Goal: Check status: Check status

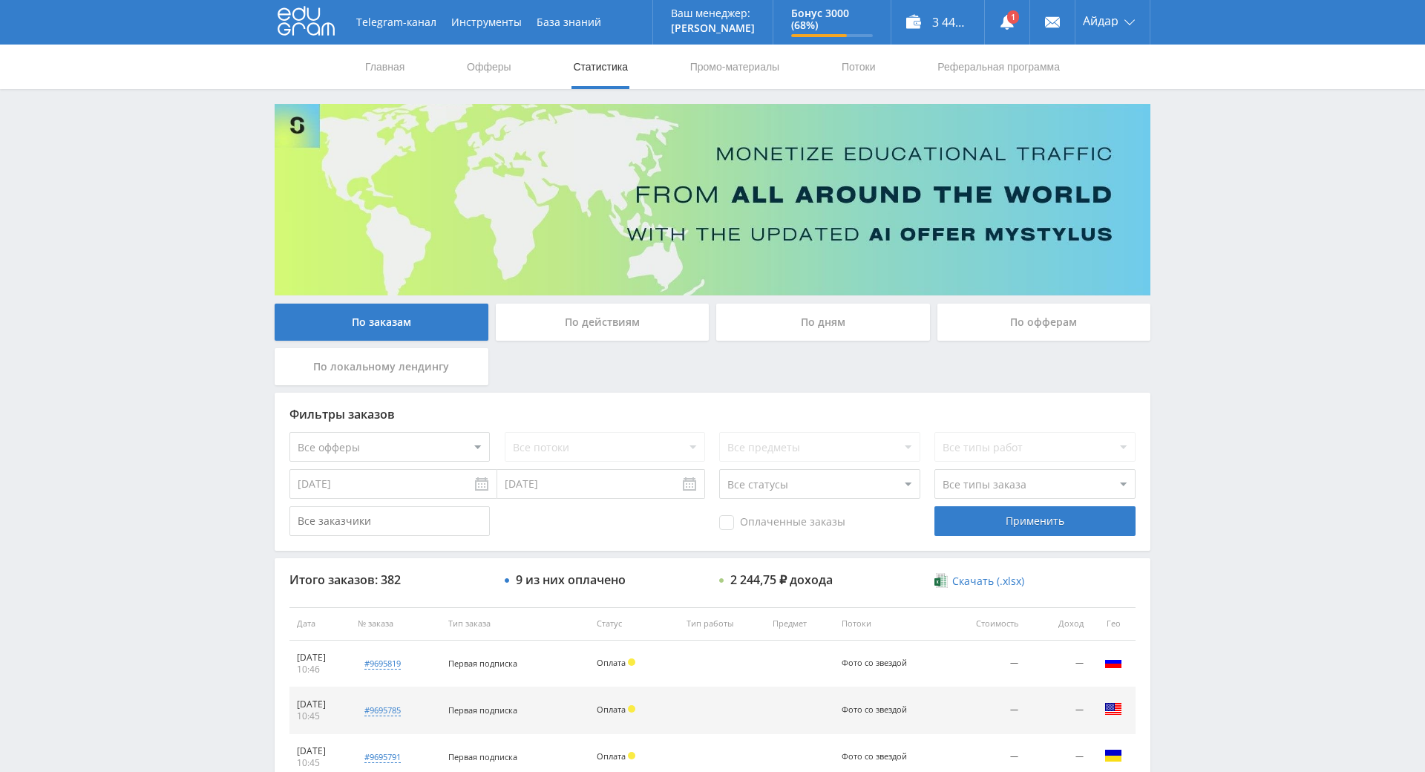
drag, startPoint x: 1211, startPoint y: 500, endPoint x: 1181, endPoint y: 344, distance: 158.0
drag, startPoint x: 1189, startPoint y: 345, endPoint x: 1207, endPoint y: 260, distance: 87.2
click at [1210, 243] on div "Telegram-канал Инструменты База знаний Ваш менеджер: [PERSON_NAME] Online @edug…" at bounding box center [712, 623] width 1425 height 1246
click at [323, 28] on use at bounding box center [306, 21] width 57 height 29
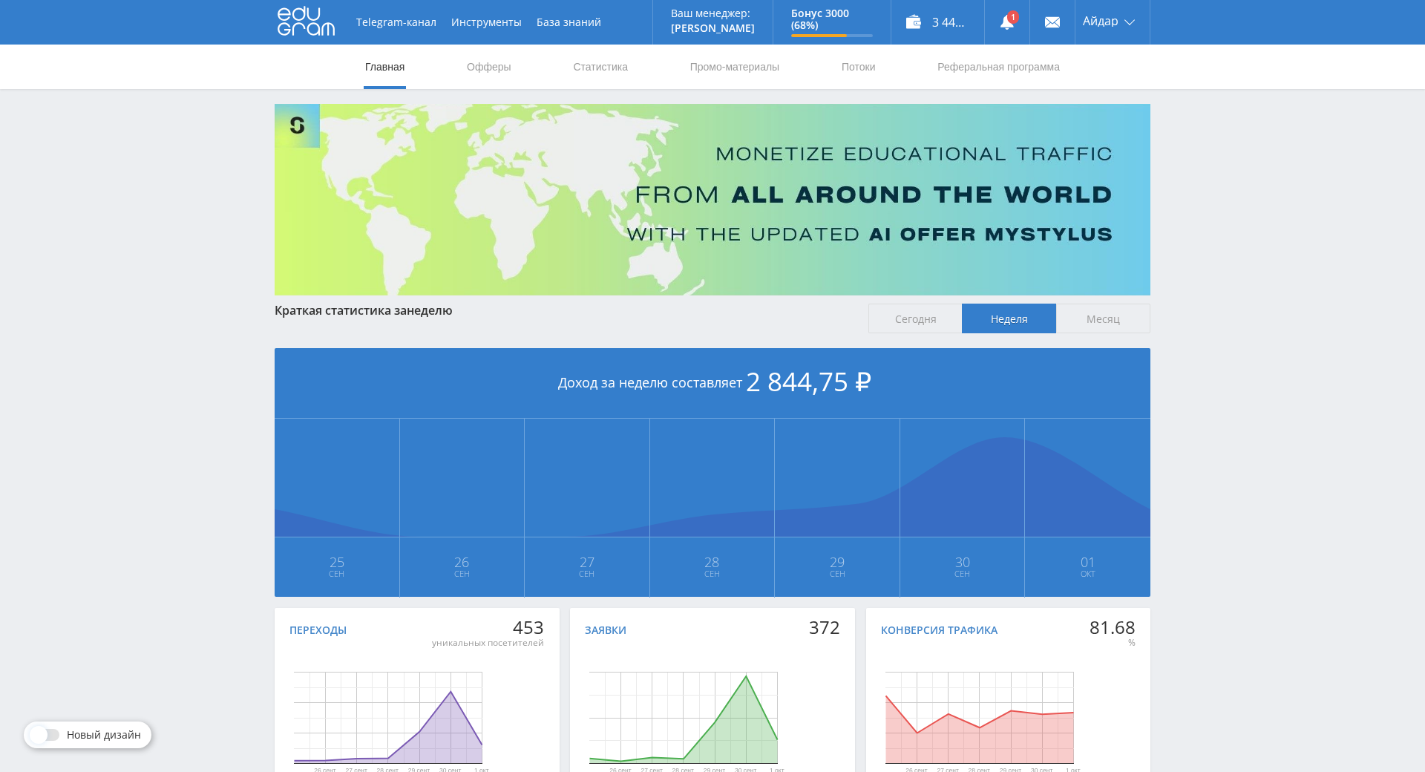
drag, startPoint x: 1326, startPoint y: 464, endPoint x: 1252, endPoint y: 234, distance: 241.8
drag, startPoint x: 1252, startPoint y: 234, endPoint x: 1198, endPoint y: 181, distance: 75.1
click at [1198, 181] on div "Telegram-канал Инструменты База знаний Ваш менеджер: Alex Alex Online @edugram_…" at bounding box center [712, 440] width 1425 height 881
click at [1012, 38] on link at bounding box center [1007, 22] width 45 height 45
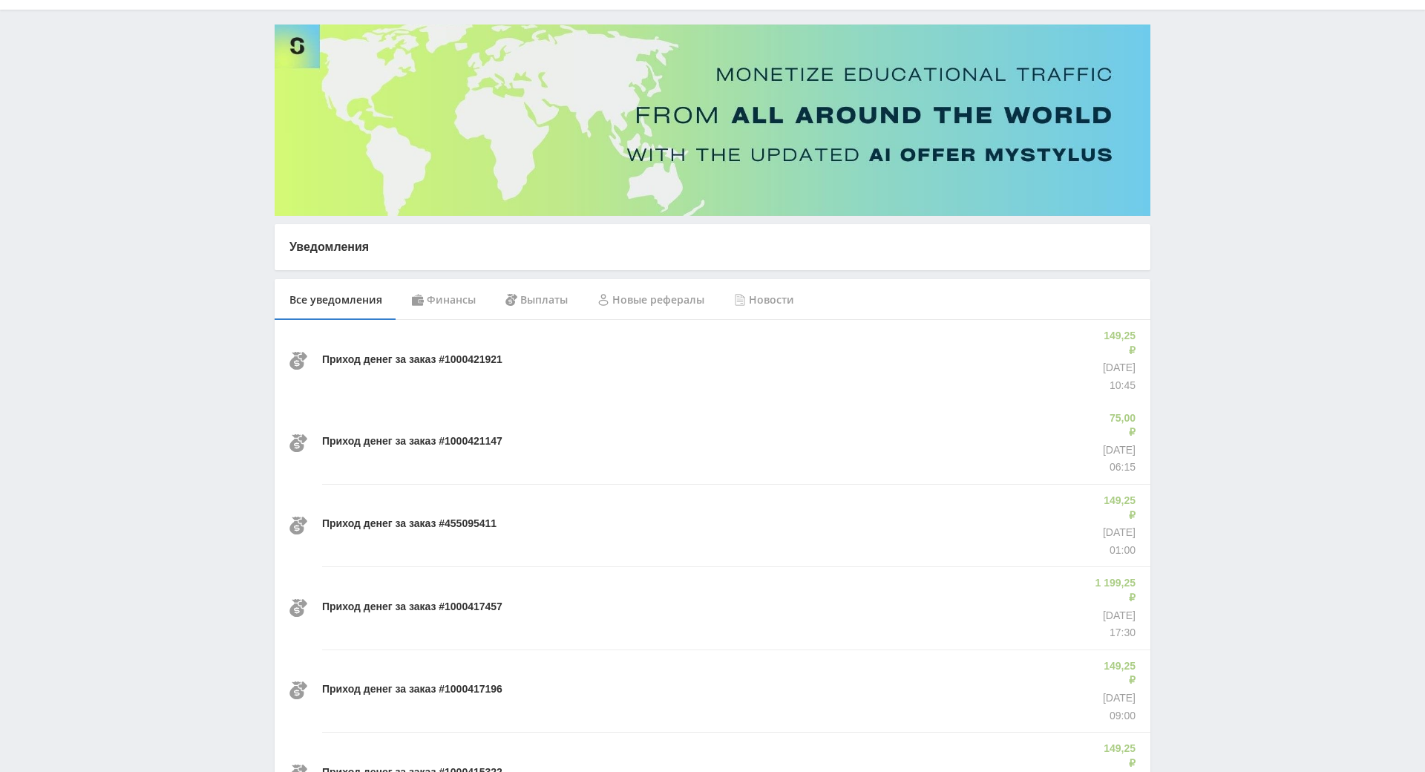
drag, startPoint x: 1328, startPoint y: 340, endPoint x: 1327, endPoint y: 382, distance: 41.6
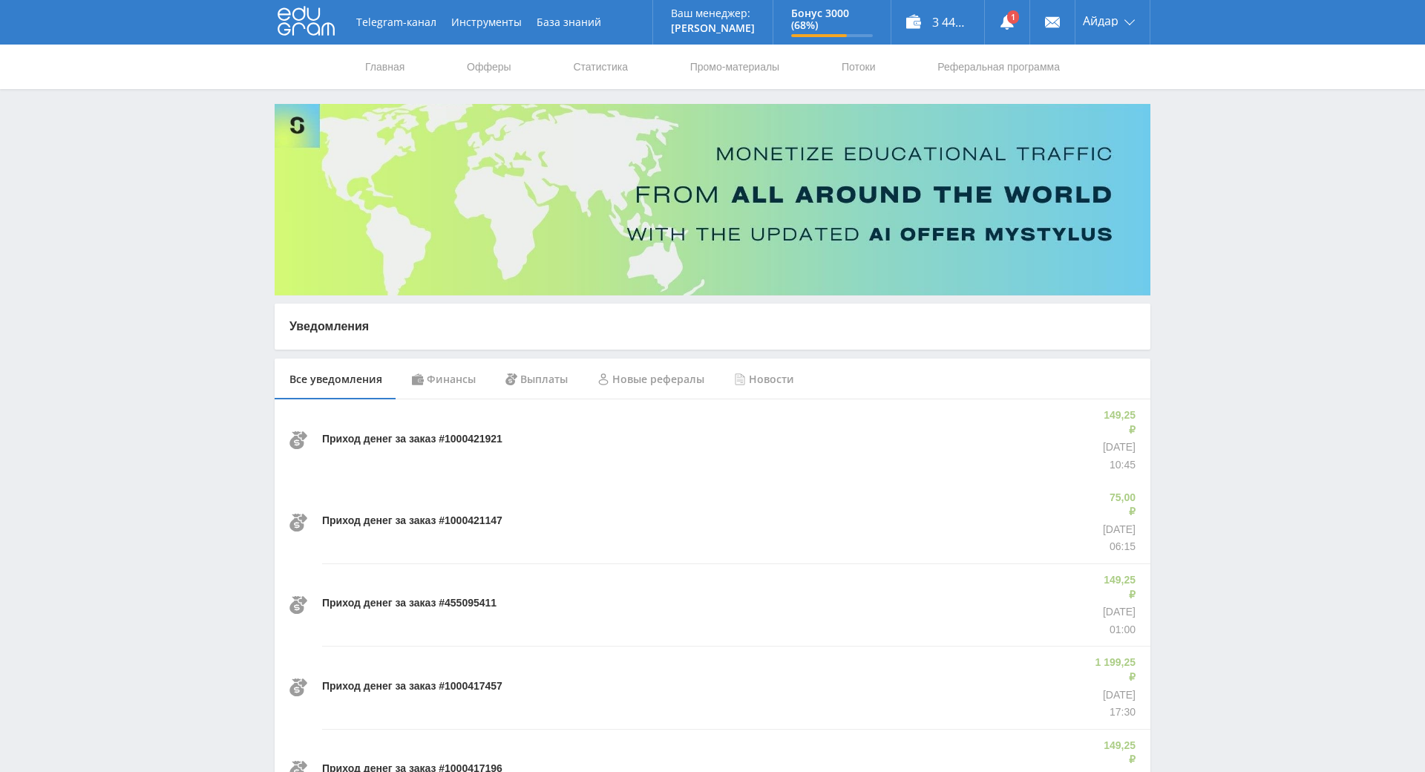
drag, startPoint x: 1266, startPoint y: 347, endPoint x: 1108, endPoint y: 160, distance: 245.4
click at [1000, 29] on icon at bounding box center [1007, 22] width 15 height 15
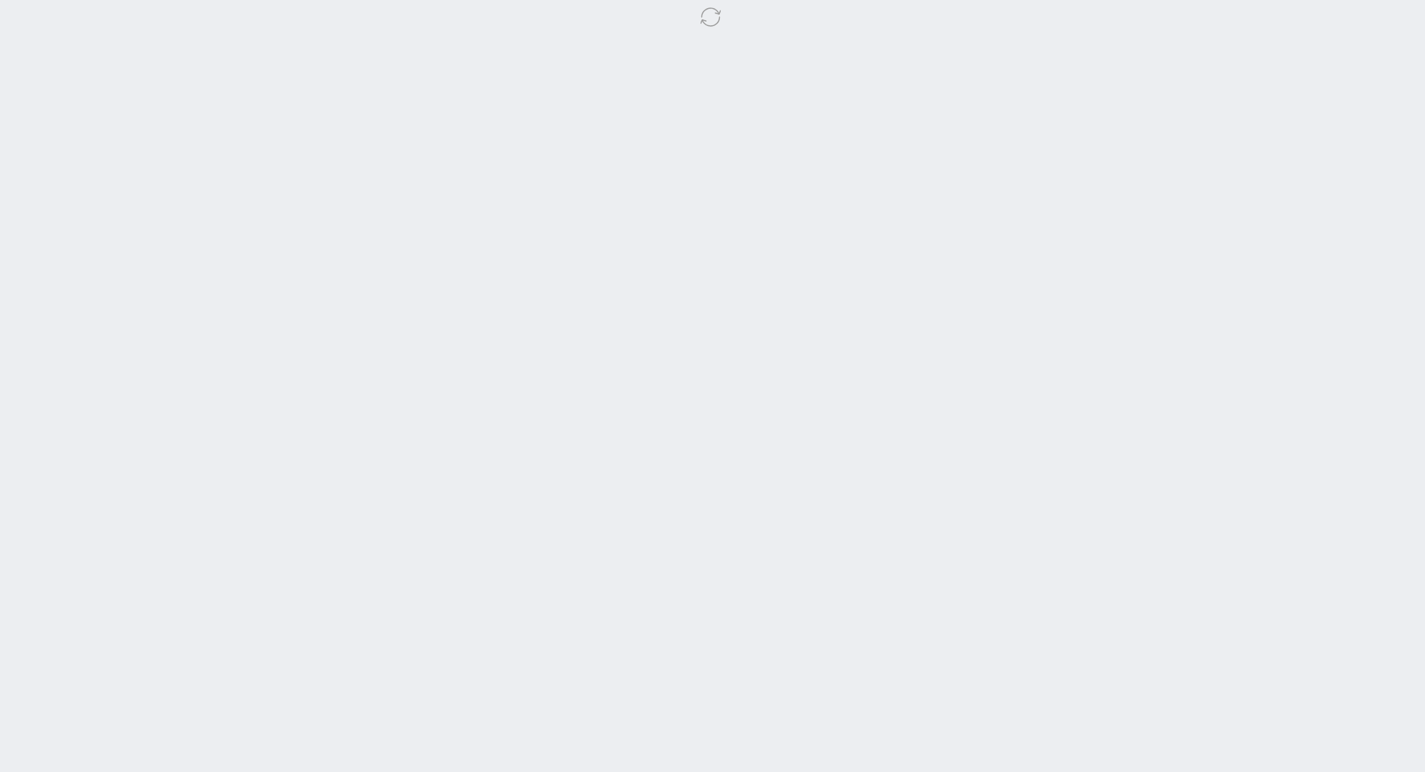
drag, startPoint x: 1278, startPoint y: 356, endPoint x: 1273, endPoint y: 345, distance: 12.0
click at [1256, 262] on body at bounding box center [712, 386] width 1425 height 772
click at [1264, 293] on body at bounding box center [712, 386] width 1425 height 772
click at [1251, 239] on body at bounding box center [712, 386] width 1425 height 772
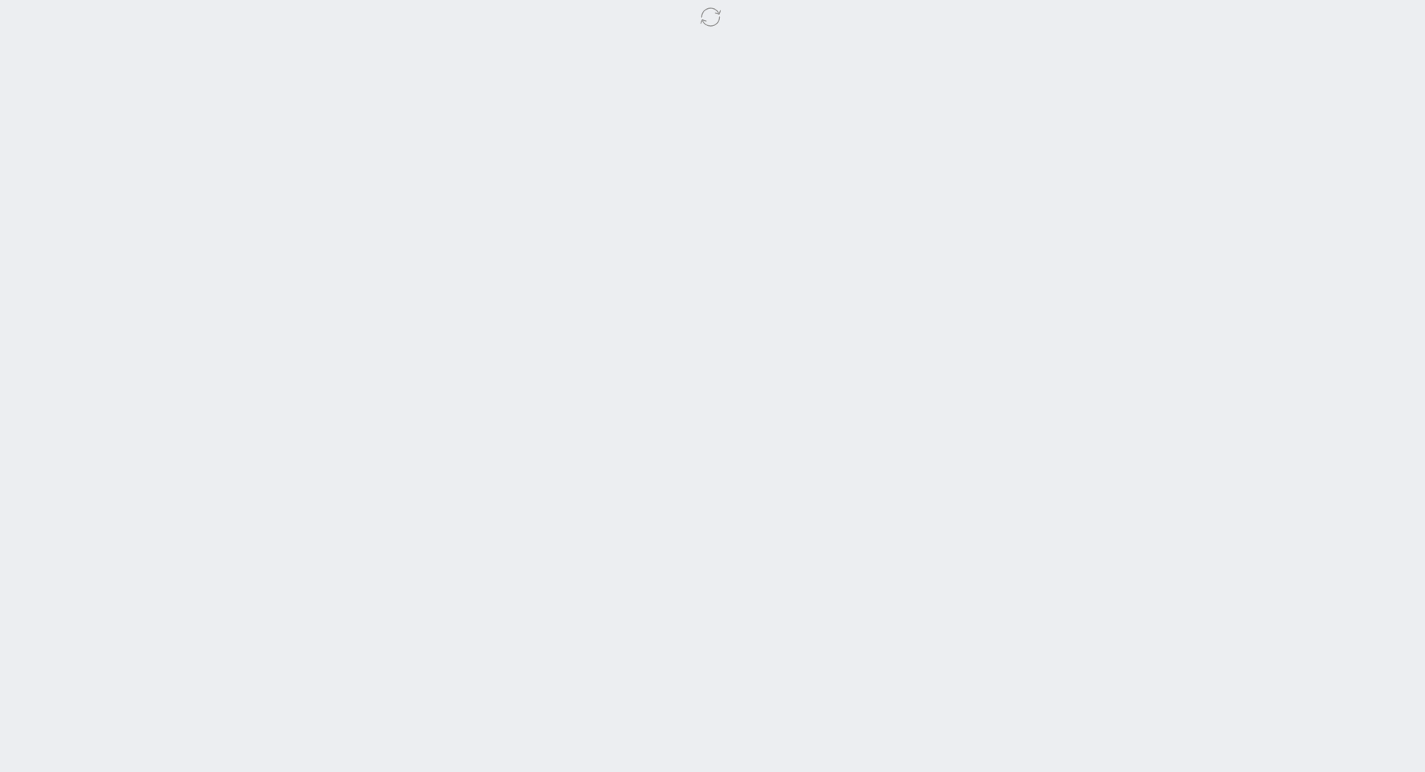
drag, startPoint x: 1252, startPoint y: 240, endPoint x: 1252, endPoint y: 231, distance: 8.9
click at [1252, 228] on body at bounding box center [712, 386] width 1425 height 772
click at [1252, 213] on body at bounding box center [712, 386] width 1425 height 772
click at [1255, 177] on body at bounding box center [712, 386] width 1425 height 772
click at [1257, 178] on body at bounding box center [712, 386] width 1425 height 772
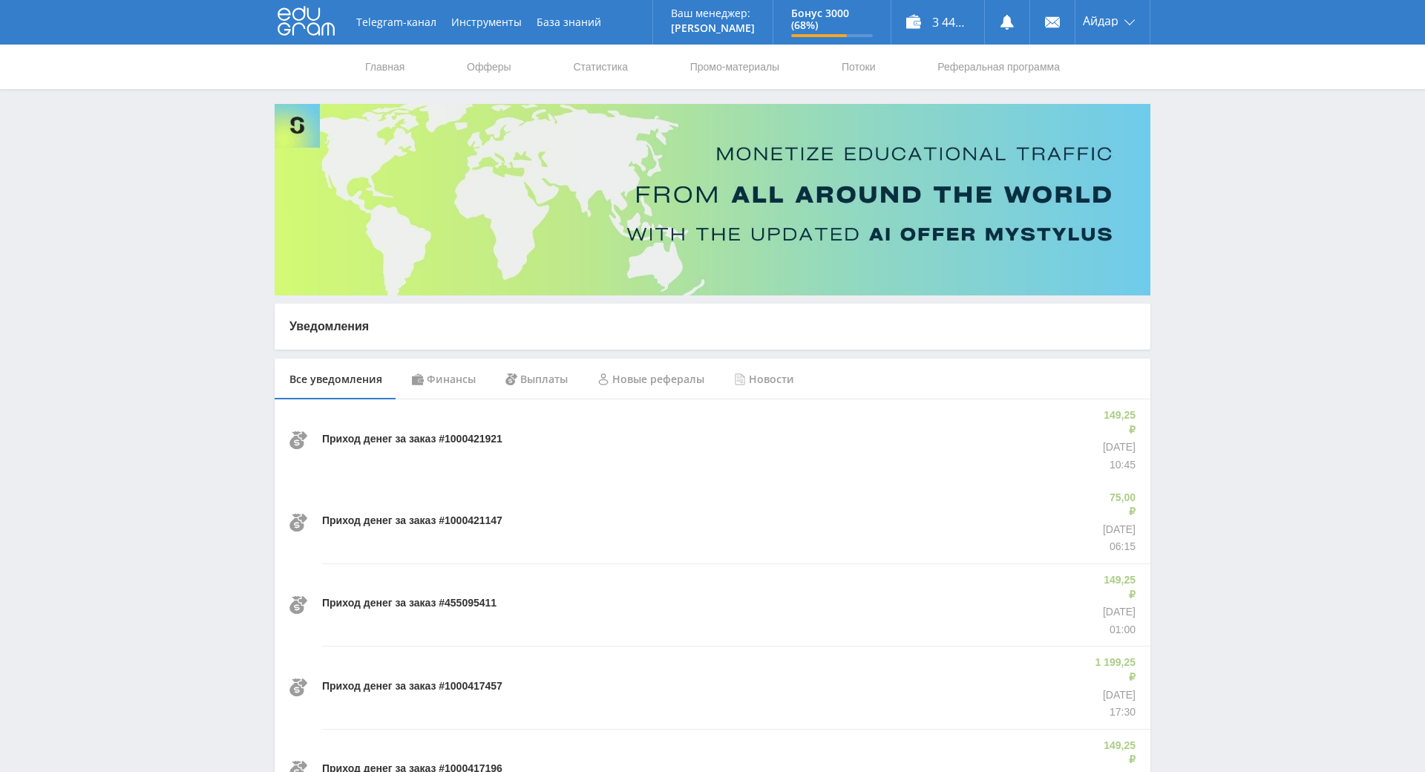
drag, startPoint x: 1137, startPoint y: 228, endPoint x: 1141, endPoint y: 125, distance: 102.5
click at [601, 76] on link "Статистика" at bounding box center [601, 67] width 58 height 45
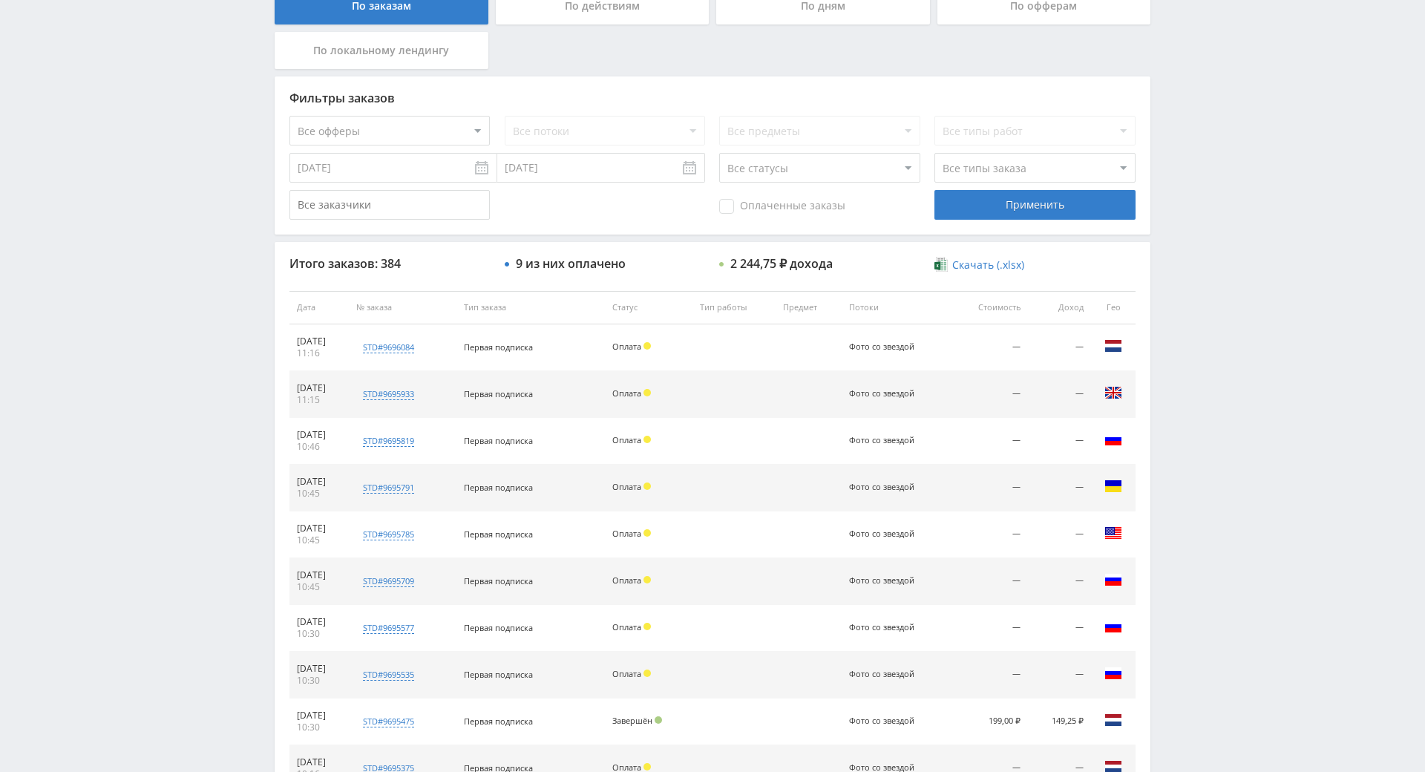
drag, startPoint x: 1174, startPoint y: 189, endPoint x: 1193, endPoint y: 264, distance: 77.4
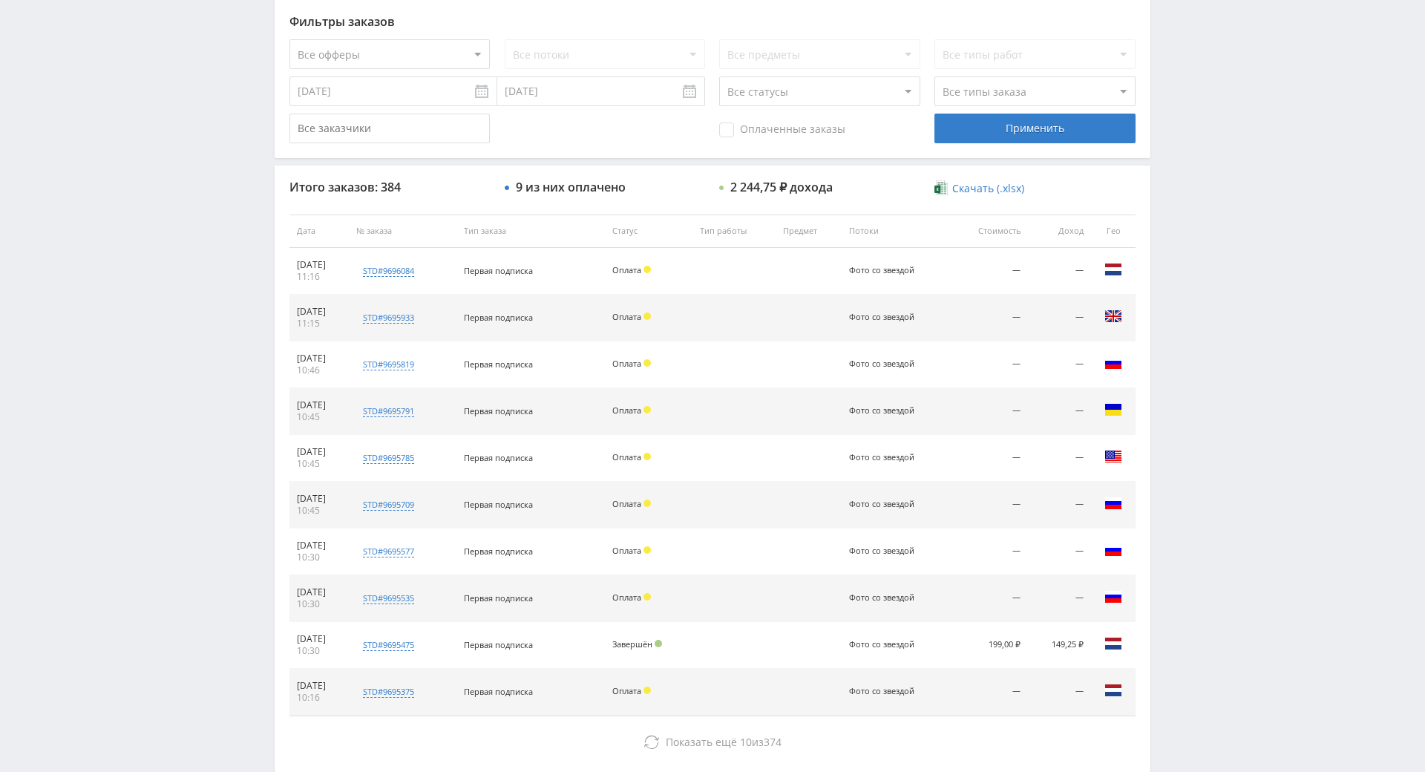
scroll to position [531, 0]
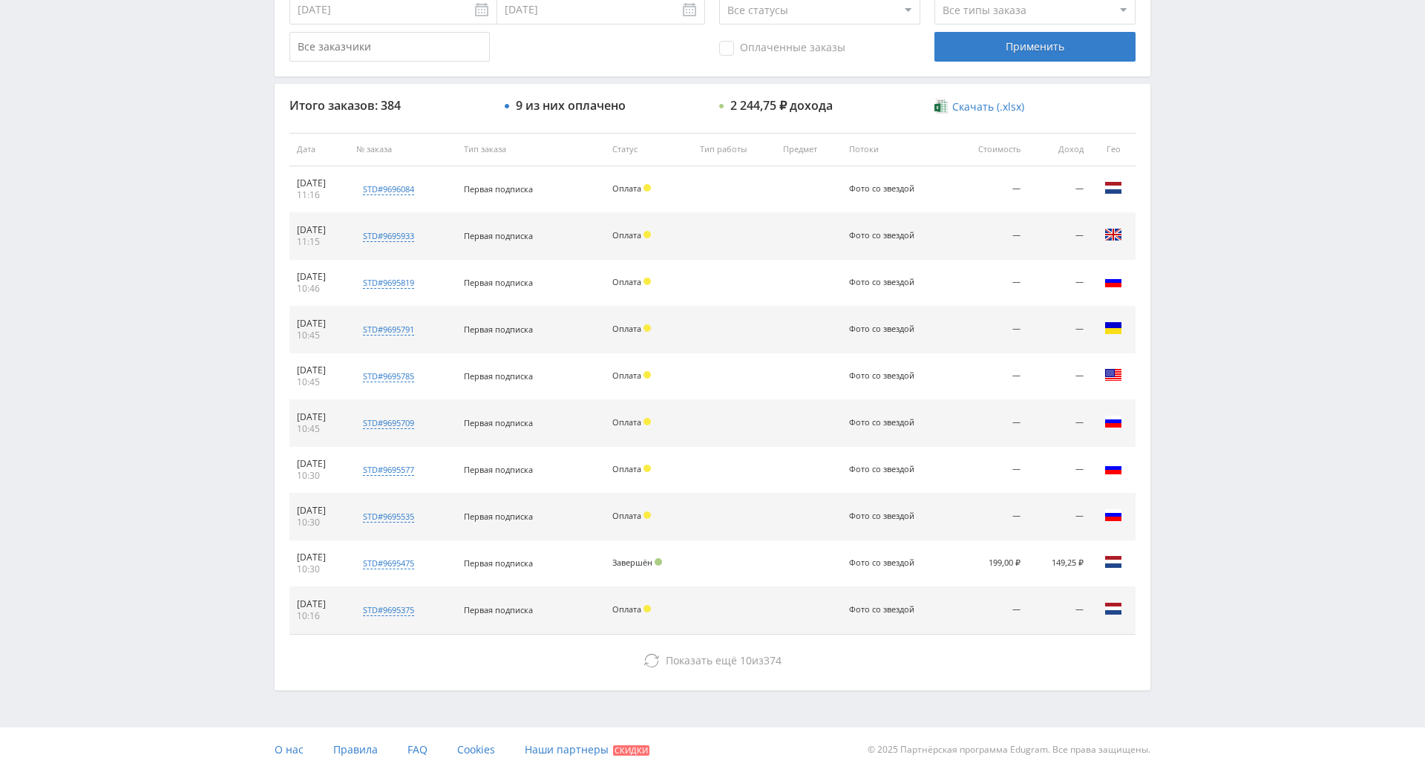
drag, startPoint x: 1186, startPoint y: 283, endPoint x: 1190, endPoint y: 410, distance: 127.0
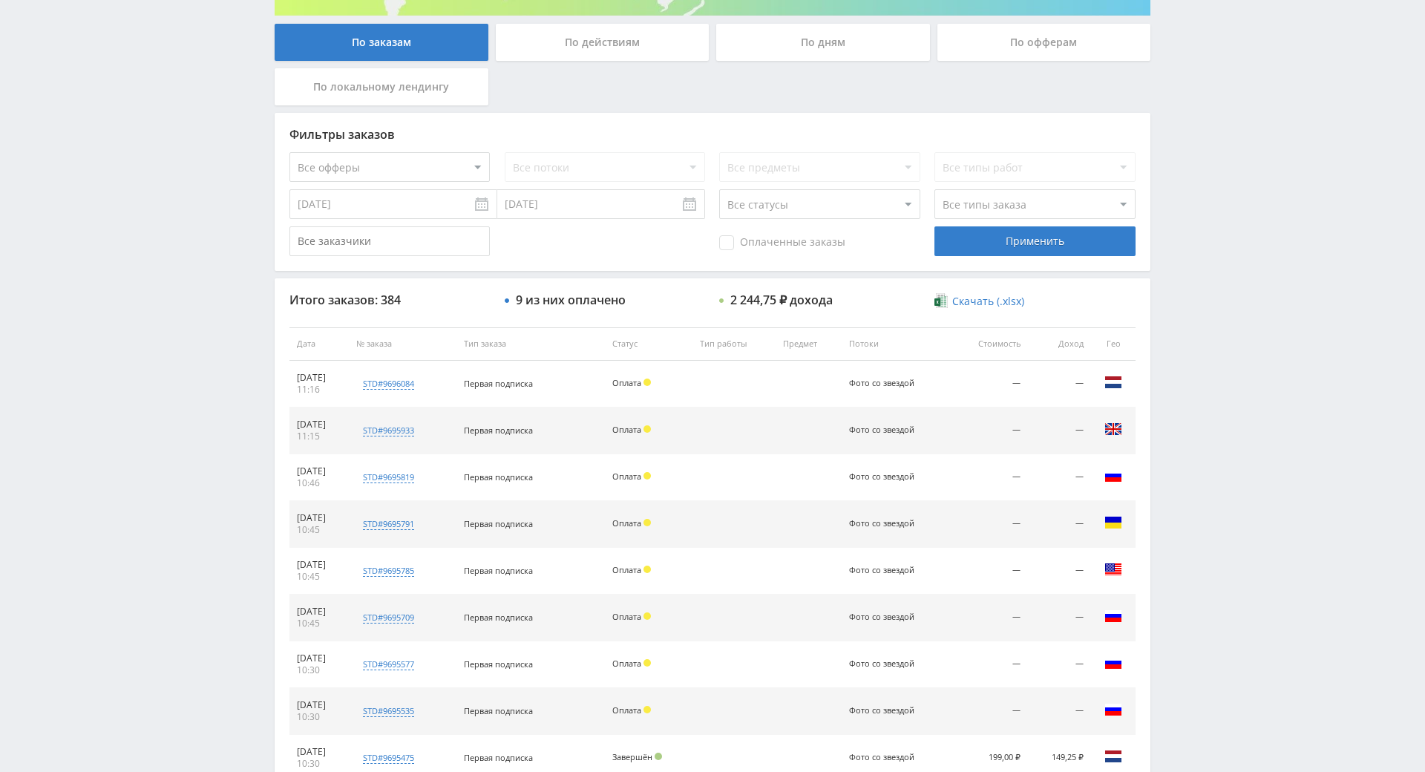
scroll to position [0, 0]
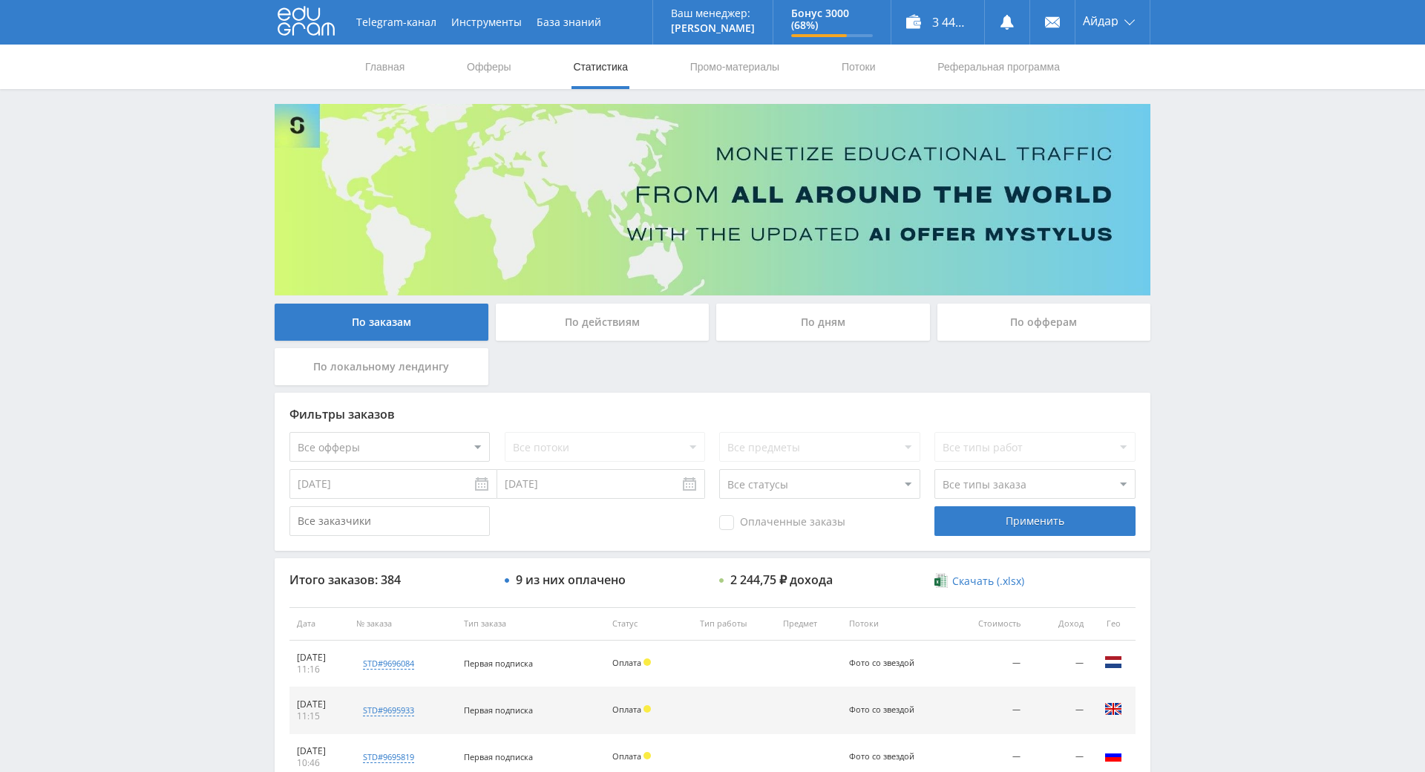
drag, startPoint x: 1165, startPoint y: 417, endPoint x: 1180, endPoint y: 297, distance: 121.2
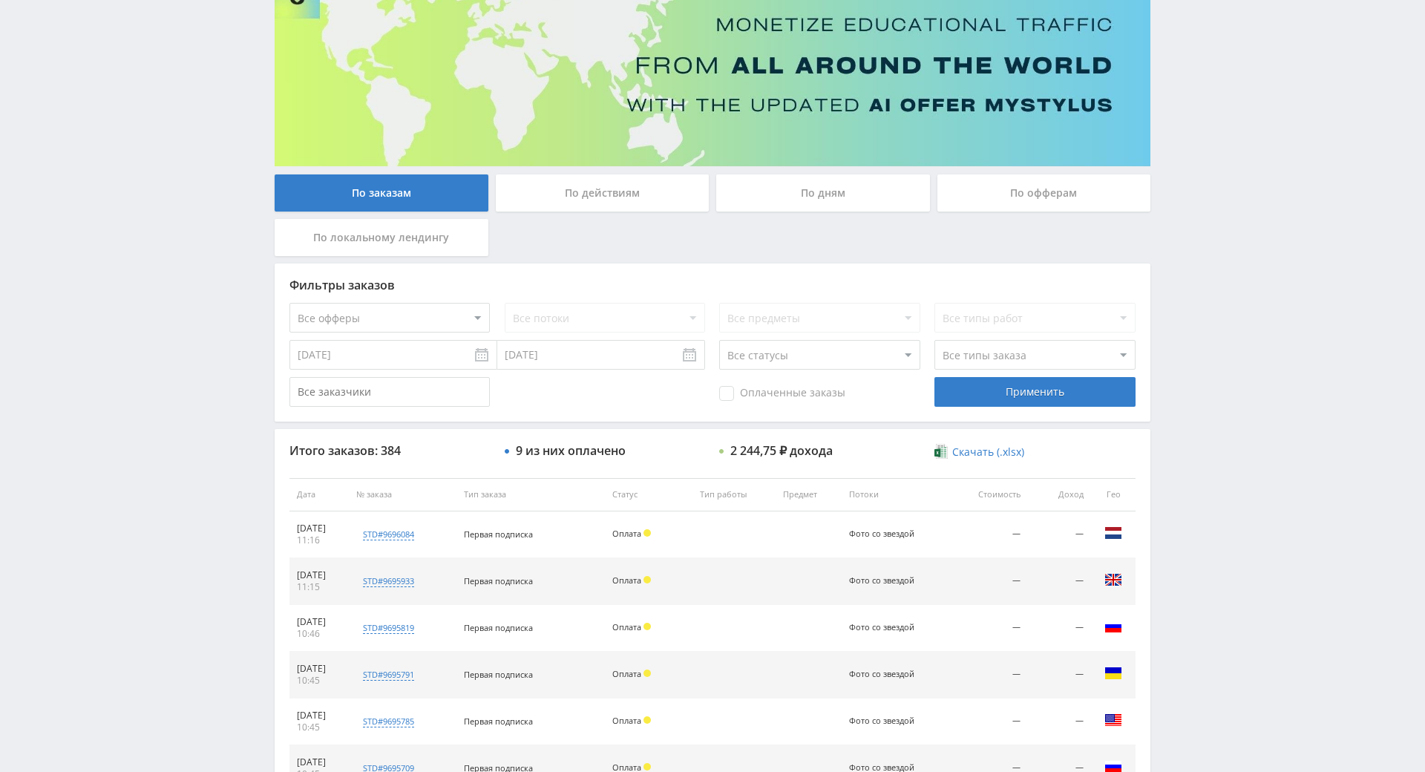
drag, startPoint x: 1213, startPoint y: 518, endPoint x: 1217, endPoint y: 535, distance: 17.6
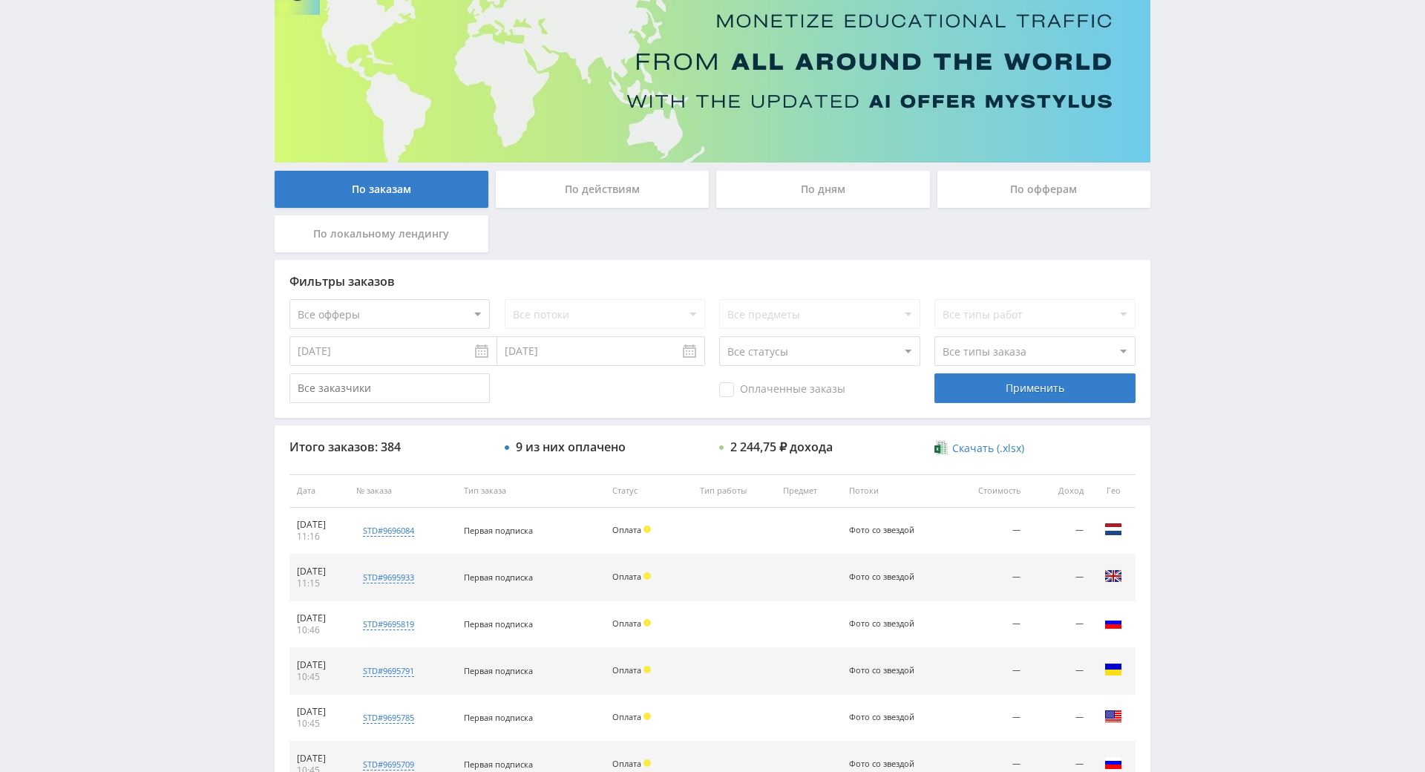
drag, startPoint x: 1267, startPoint y: 539, endPoint x: 1243, endPoint y: 460, distance: 82.2
click at [1243, 459] on div "Telegram-канал Инструменты База знаний Ваш менеджер: Alex Alex Online @edugram_…" at bounding box center [712, 490] width 1425 height 1246
drag, startPoint x: 1251, startPoint y: 471, endPoint x: 1222, endPoint y: 442, distance: 40.9
click at [1209, 424] on div "Telegram-канал Инструменты База знаний Ваш менеджер: Alex Alex Online @edugram_…" at bounding box center [712, 490] width 1425 height 1246
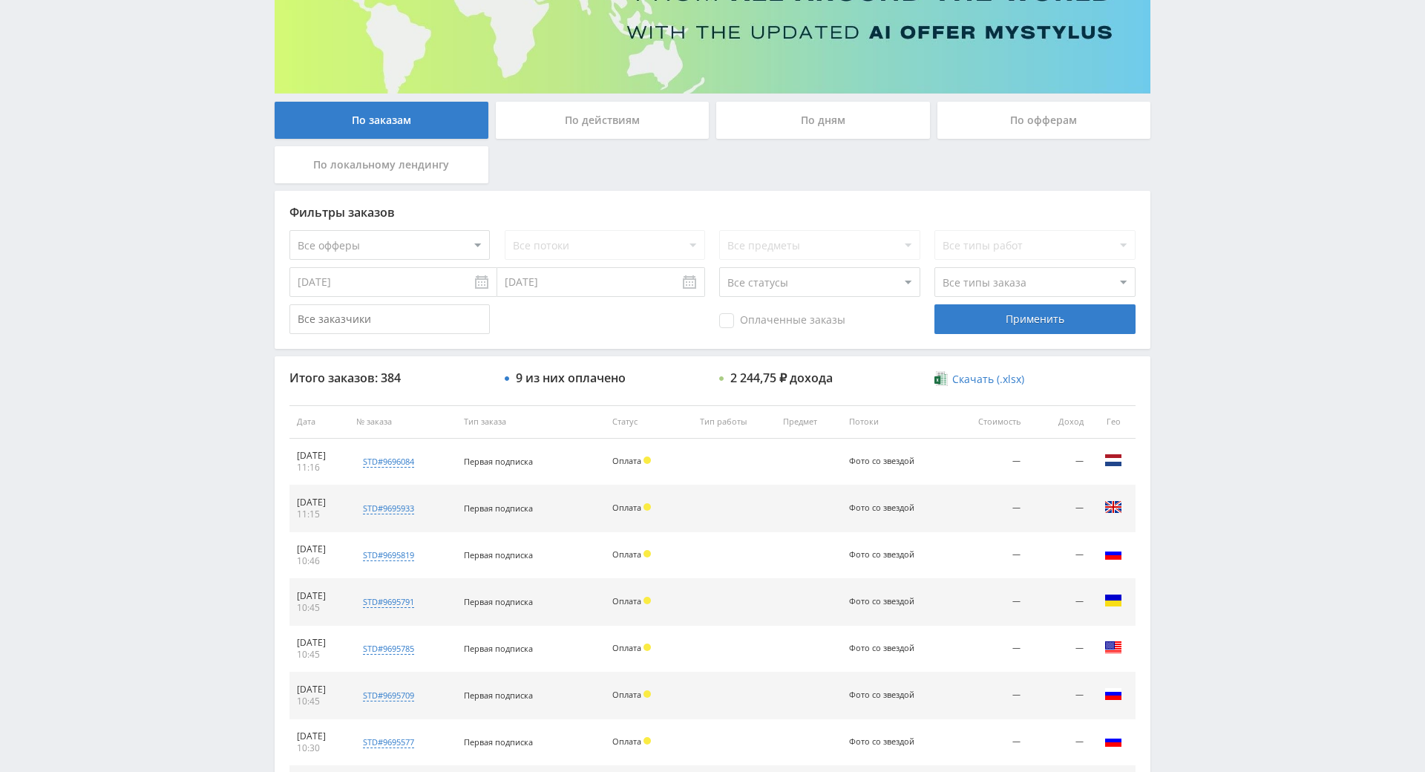
scroll to position [325, 0]
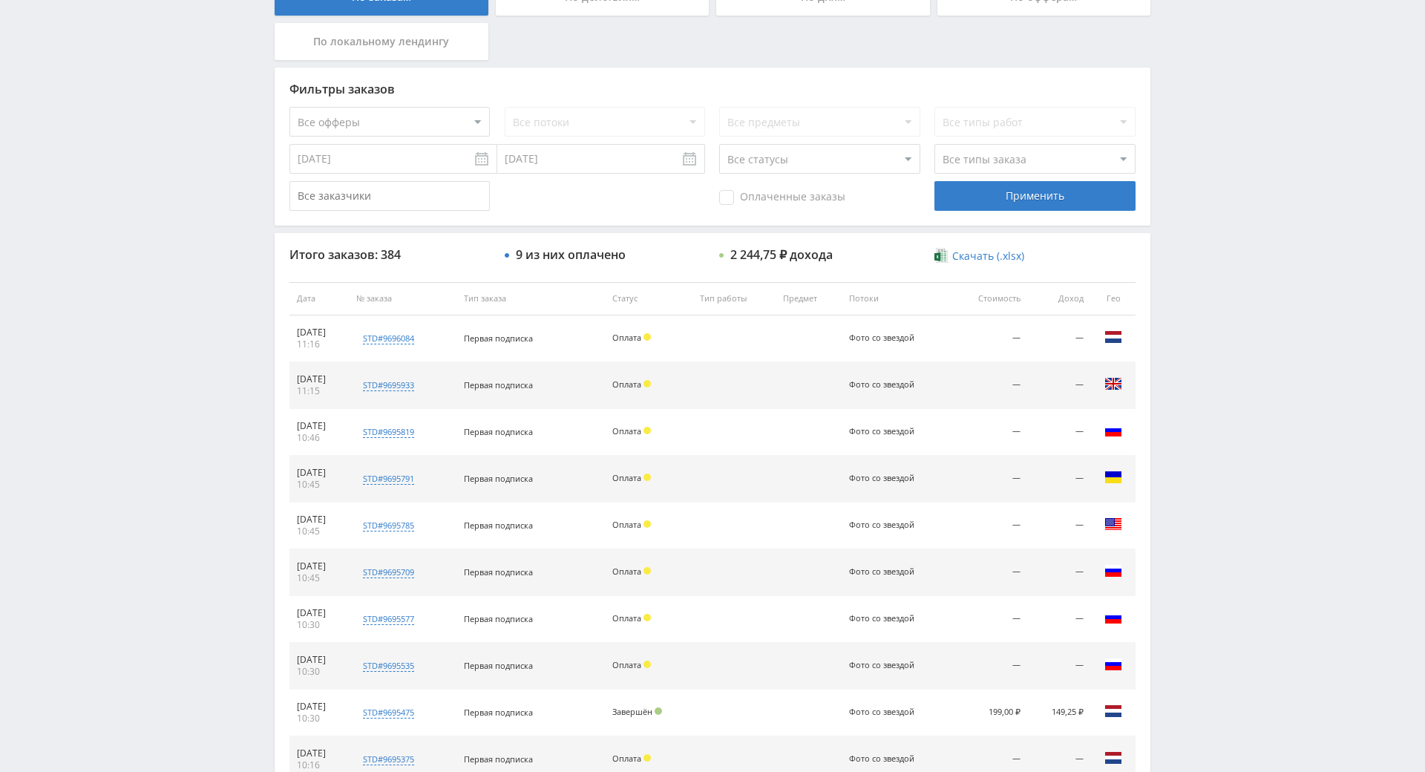
drag, startPoint x: 1207, startPoint y: 307, endPoint x: 1214, endPoint y: 289, distance: 19.3
drag, startPoint x: 1261, startPoint y: 205, endPoint x: 1223, endPoint y: 105, distance: 106.7
click at [1259, 194] on div "Telegram-канал Инструменты База знаний Ваш менеджер: Alex Alex Online @edugram_…" at bounding box center [712, 298] width 1425 height 1246
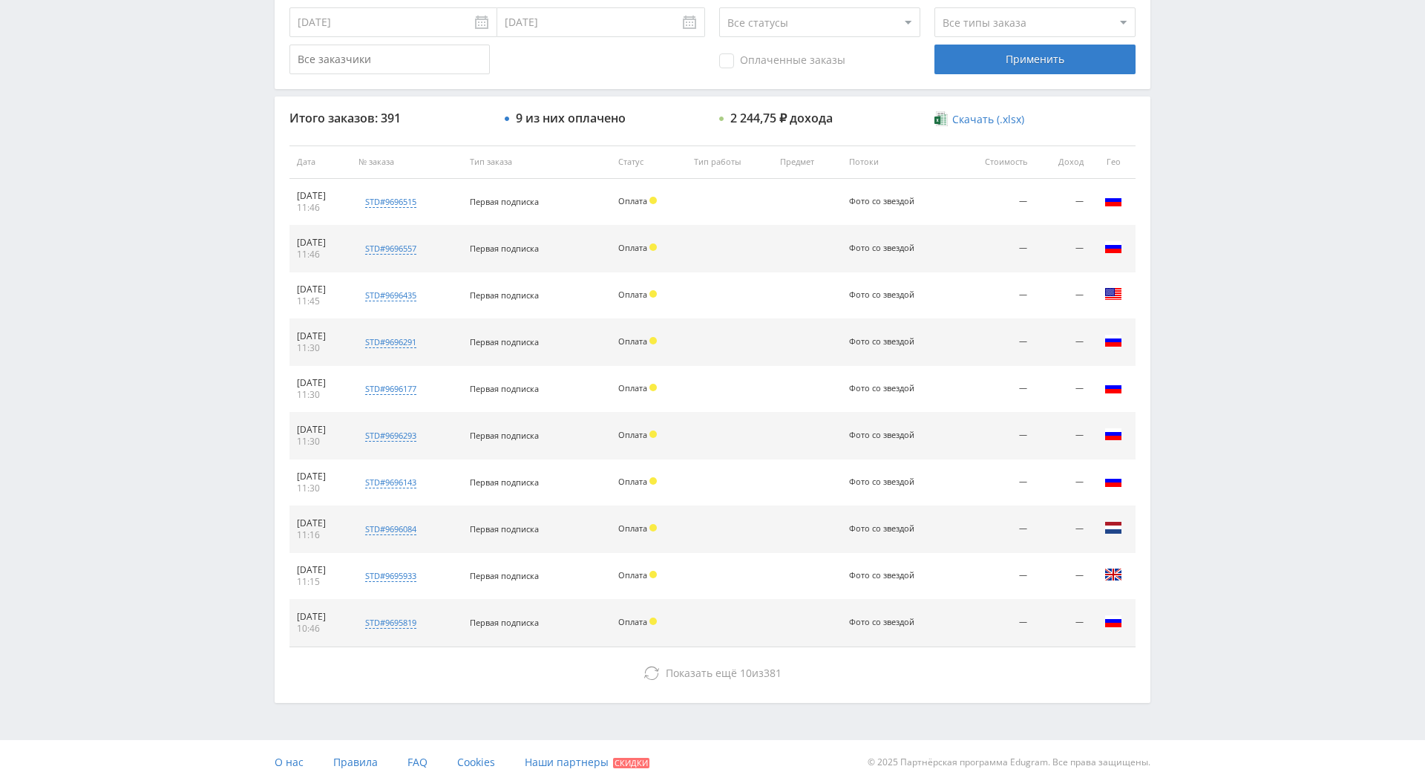
scroll to position [531, 0]
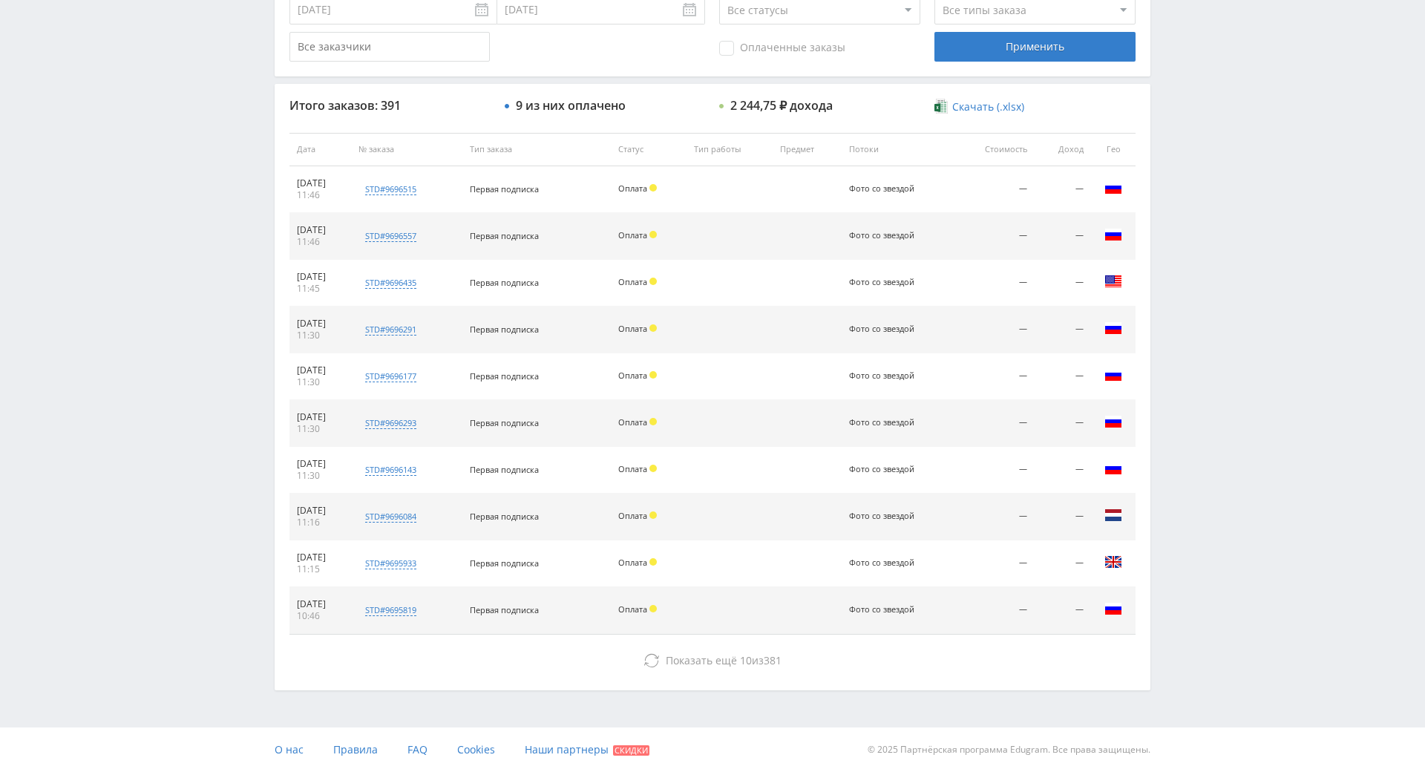
drag, startPoint x: 1232, startPoint y: 584, endPoint x: 1215, endPoint y: 572, distance: 20.2
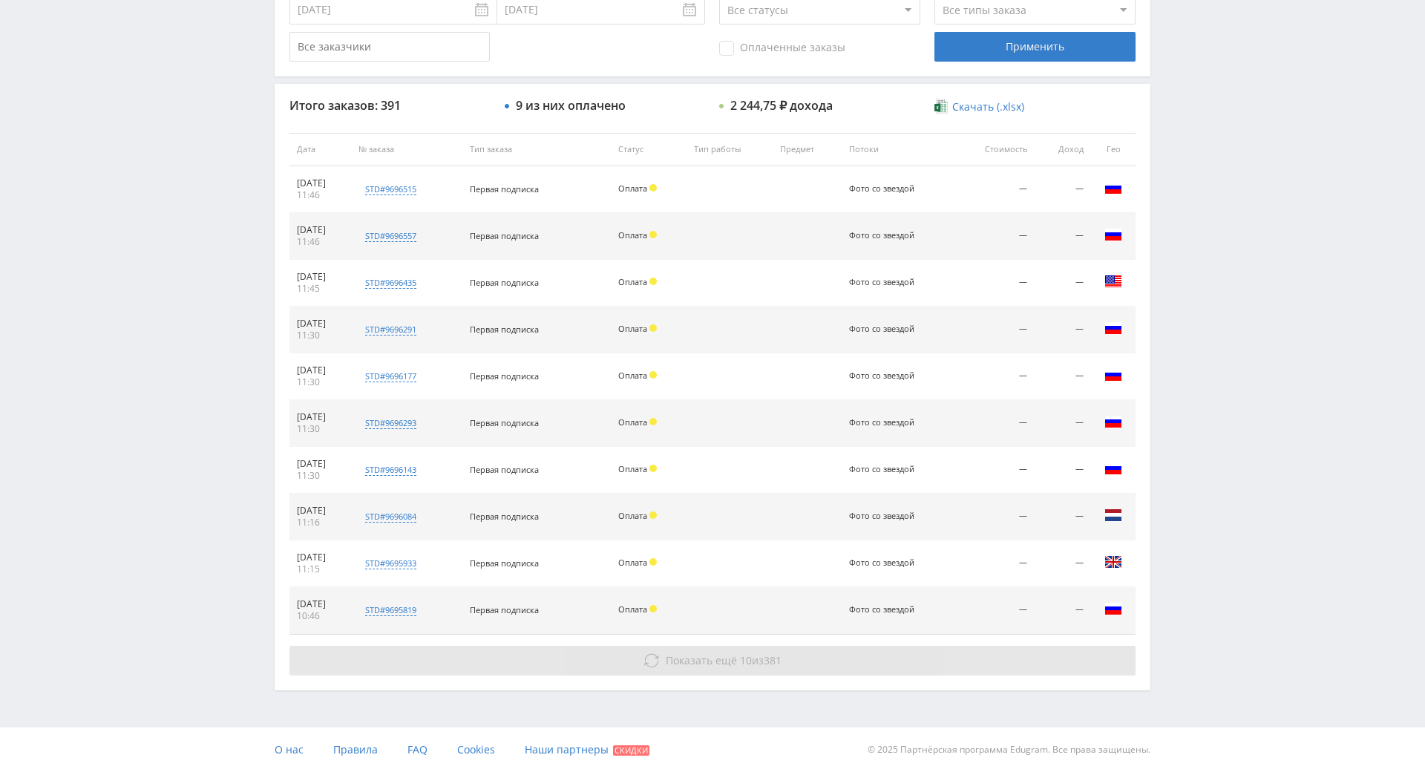
click at [670, 646] on button "Показать ещё 10 из 381" at bounding box center [713, 661] width 846 height 30
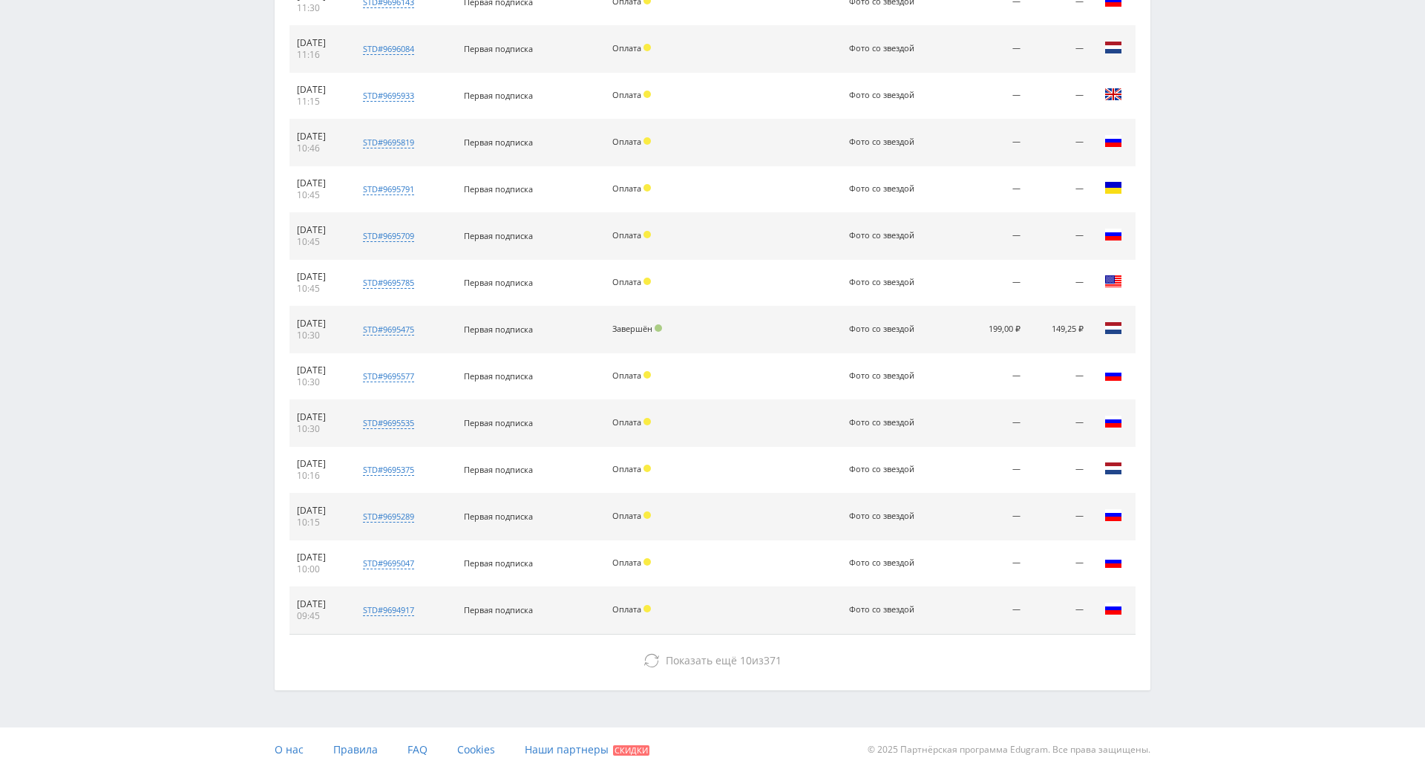
drag, startPoint x: 1237, startPoint y: 475, endPoint x: 1242, endPoint y: 593, distance: 118.1
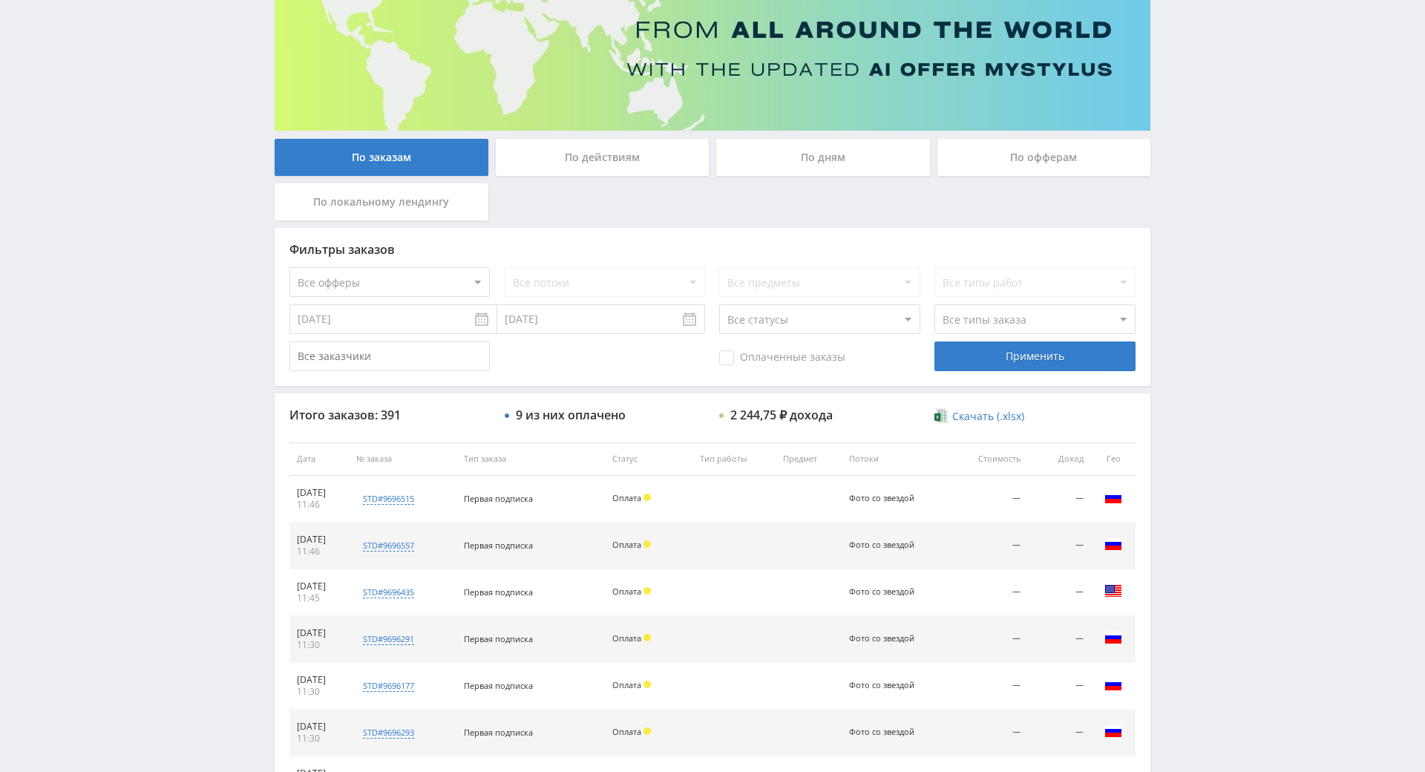
scroll to position [0, 0]
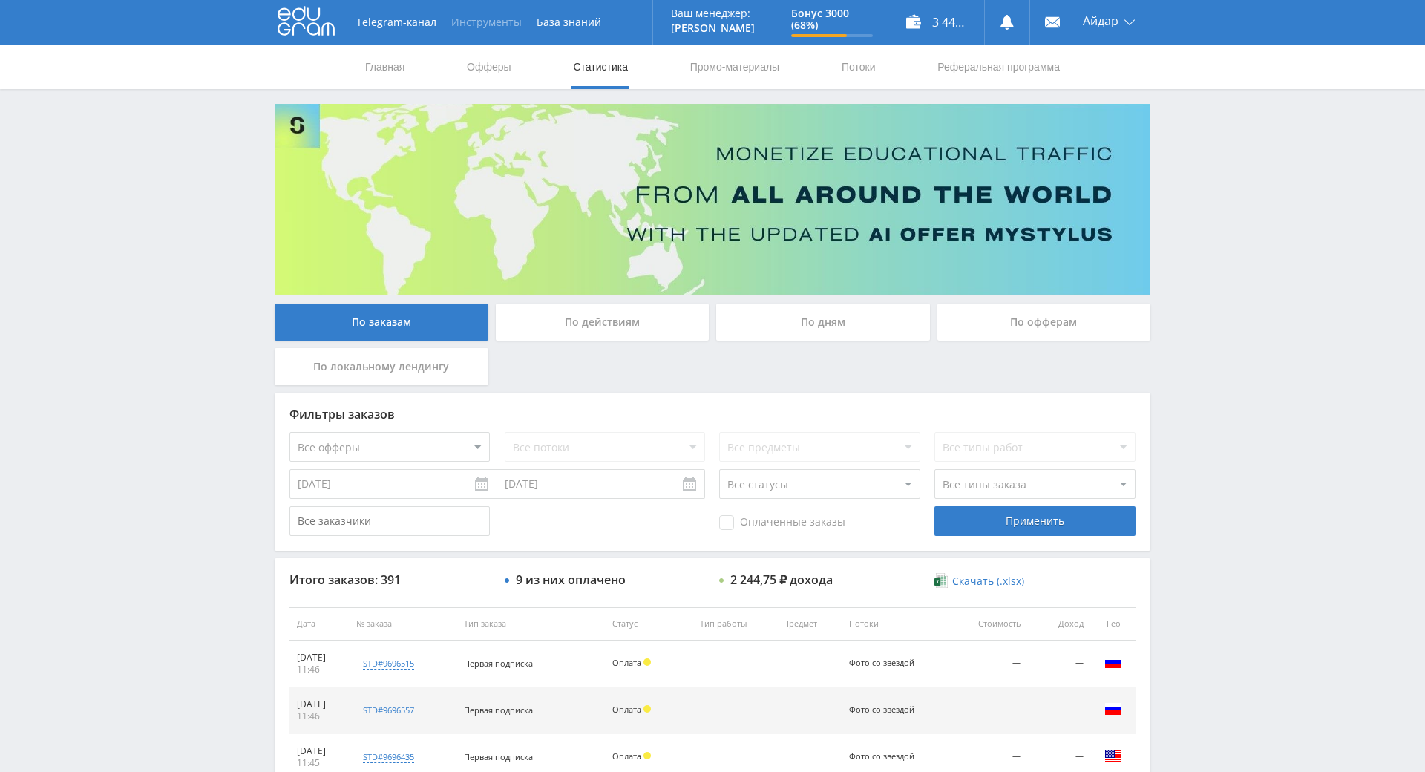
drag, startPoint x: 1242, startPoint y: 593, endPoint x: 459, endPoint y: 1, distance: 981.5
